Goal: Transaction & Acquisition: Purchase product/service

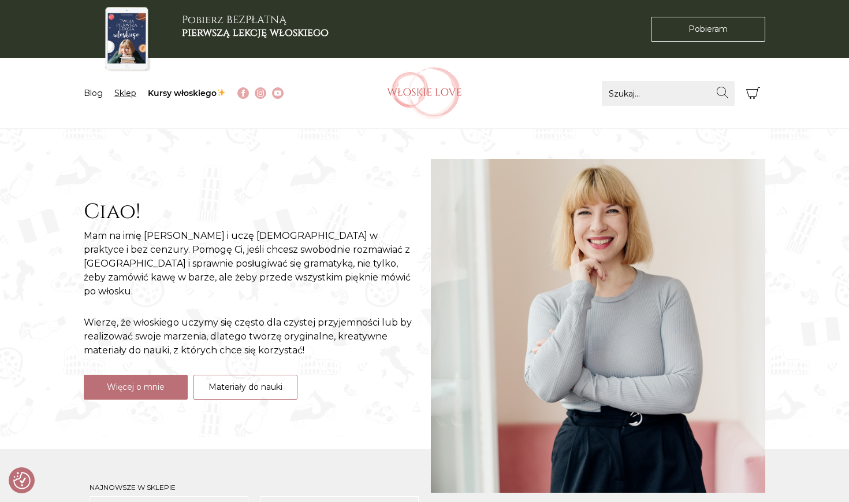
click at [132, 90] on link "Sklep" at bounding box center [125, 93] width 22 height 10
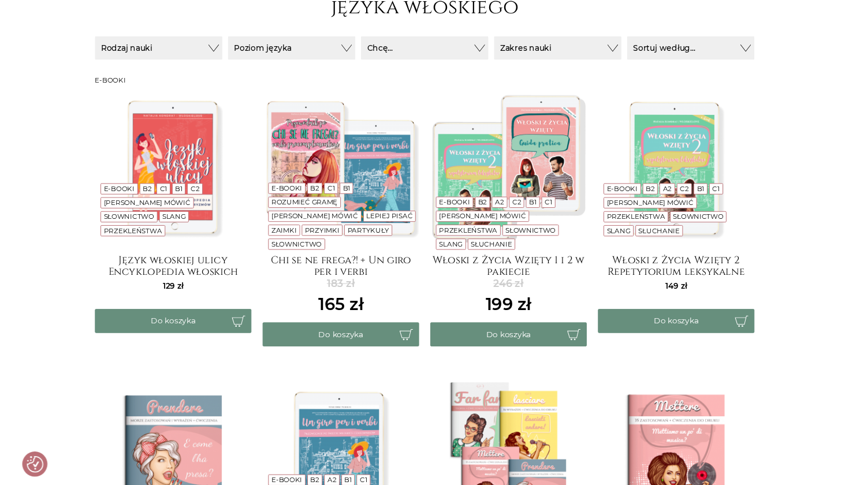
scroll to position [196, 0]
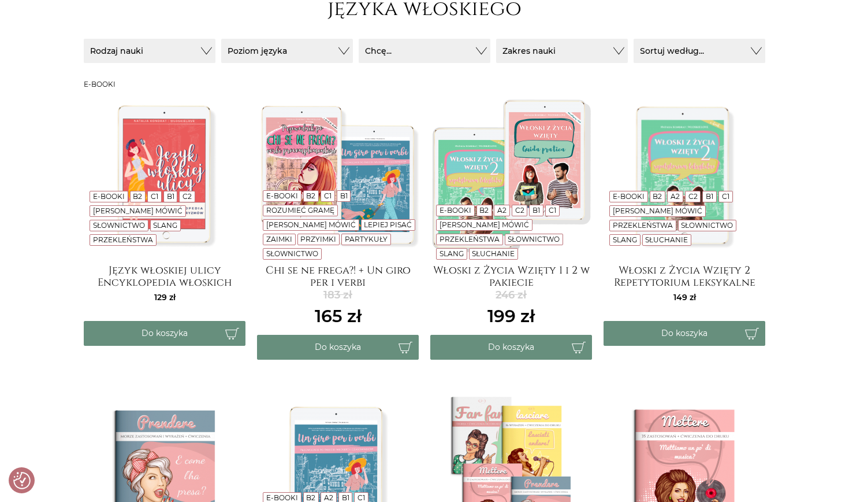
click at [216, 53] on button "Chcę..." at bounding box center [150, 51] width 132 height 24
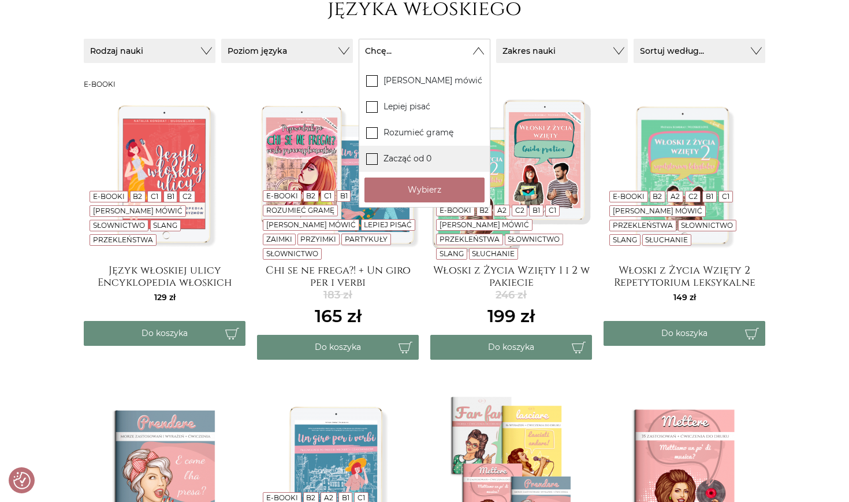
click at [399, 160] on label "Zacząć od 0" at bounding box center [424, 159] width 131 height 26
click at [0, 0] on input "Zacząć od 0" at bounding box center [0, 0] width 0 height 0
click at [400, 194] on button "Wybierz" at bounding box center [425, 189] width 120 height 25
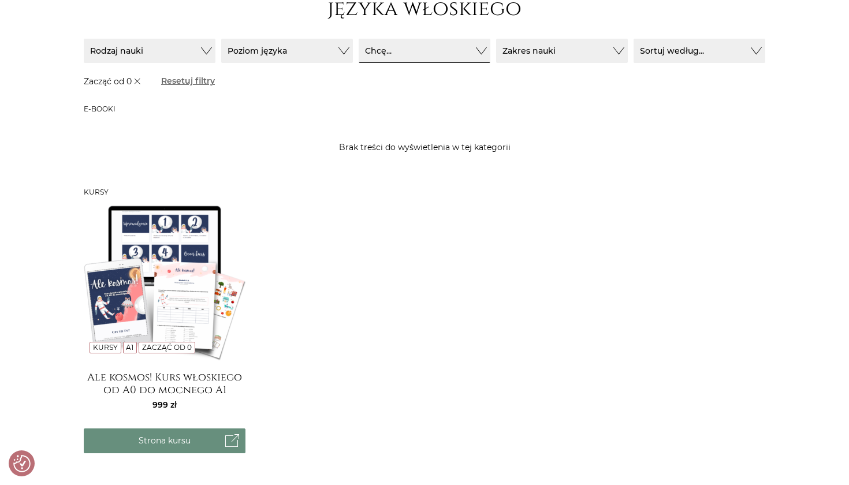
click at [166, 291] on img at bounding box center [165, 282] width 162 height 162
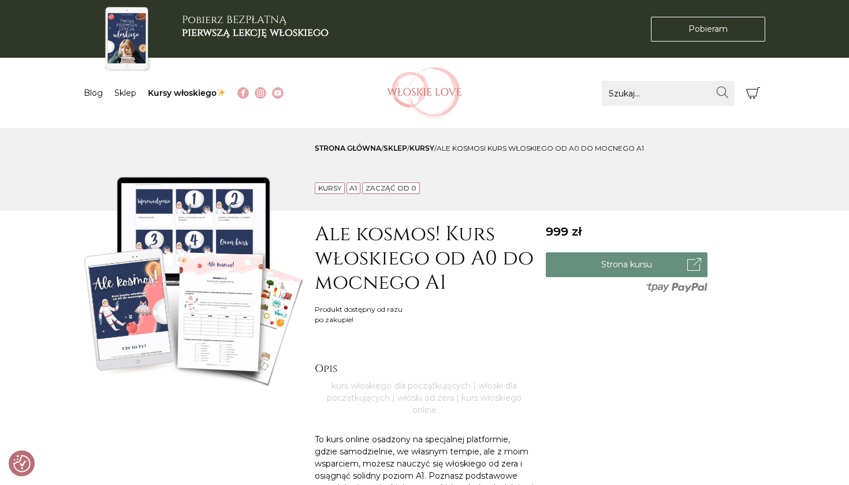
click at [223, 278] on img at bounding box center [194, 280] width 220 height 220
